Goal: Task Accomplishment & Management: Manage account settings

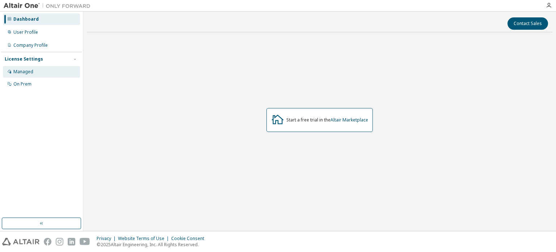
click at [37, 70] on div "Managed" at bounding box center [41, 72] width 77 height 12
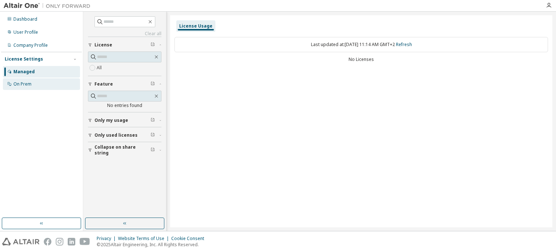
click at [14, 88] on div "On Prem" at bounding box center [41, 84] width 77 height 12
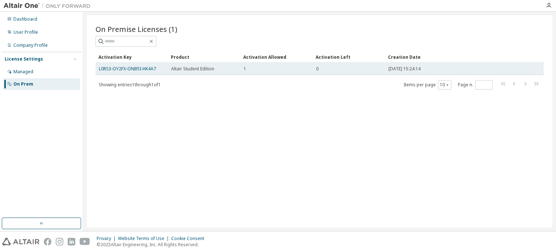
click at [275, 67] on div "1" at bounding box center [277, 69] width 66 height 6
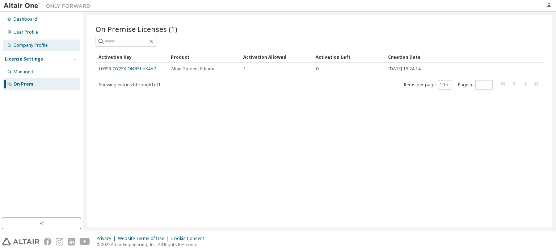
click at [38, 42] on div "Company Profile" at bounding box center [41, 45] width 77 height 12
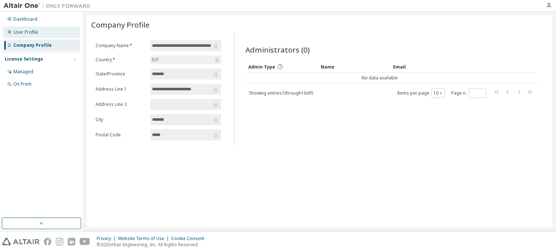
click at [40, 31] on div "User Profile" at bounding box center [41, 32] width 77 height 12
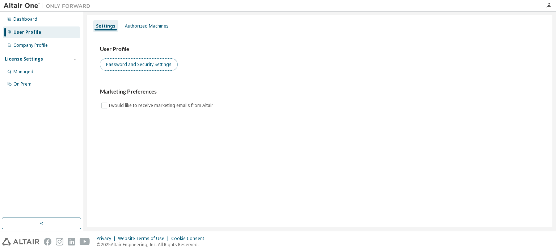
click at [128, 62] on button "Password and Security Settings" at bounding box center [139, 64] width 78 height 12
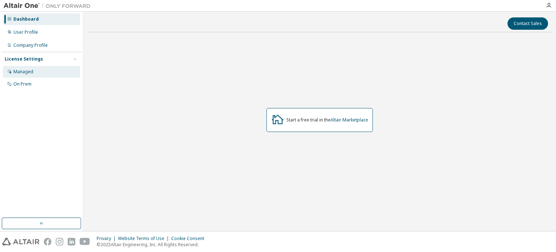
click at [59, 71] on div "Managed" at bounding box center [41, 72] width 77 height 12
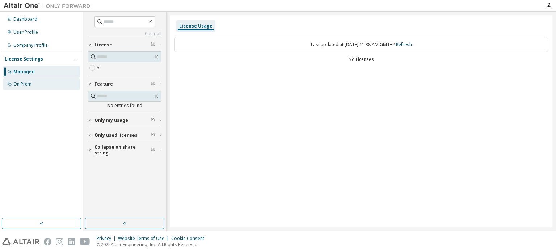
click at [39, 84] on div "On Prem" at bounding box center [41, 84] width 77 height 12
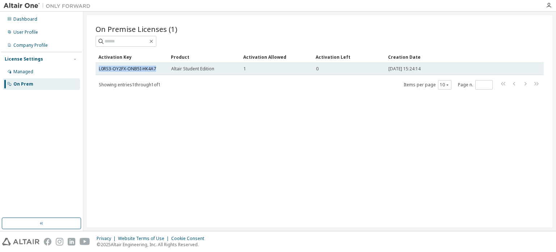
drag, startPoint x: 154, startPoint y: 68, endPoint x: 98, endPoint y: 67, distance: 56.2
click at [98, 67] on td "L0RS3-OY2FX-ONB5I-HK4A7" at bounding box center [132, 69] width 72 height 12
copy link "L0RS3-OY2FX-ONB5I-HK4A7"
click at [112, 69] on link "L0RS3-OY2FX-ONB5I-HK4A7" at bounding box center [127, 69] width 57 height 6
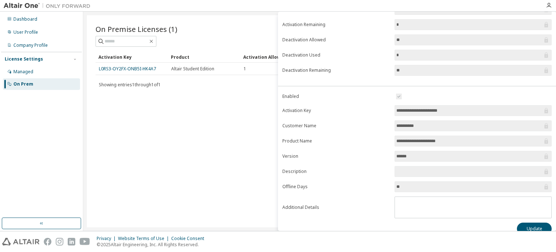
scroll to position [80, 0]
